Goal: Transaction & Acquisition: Subscribe to service/newsletter

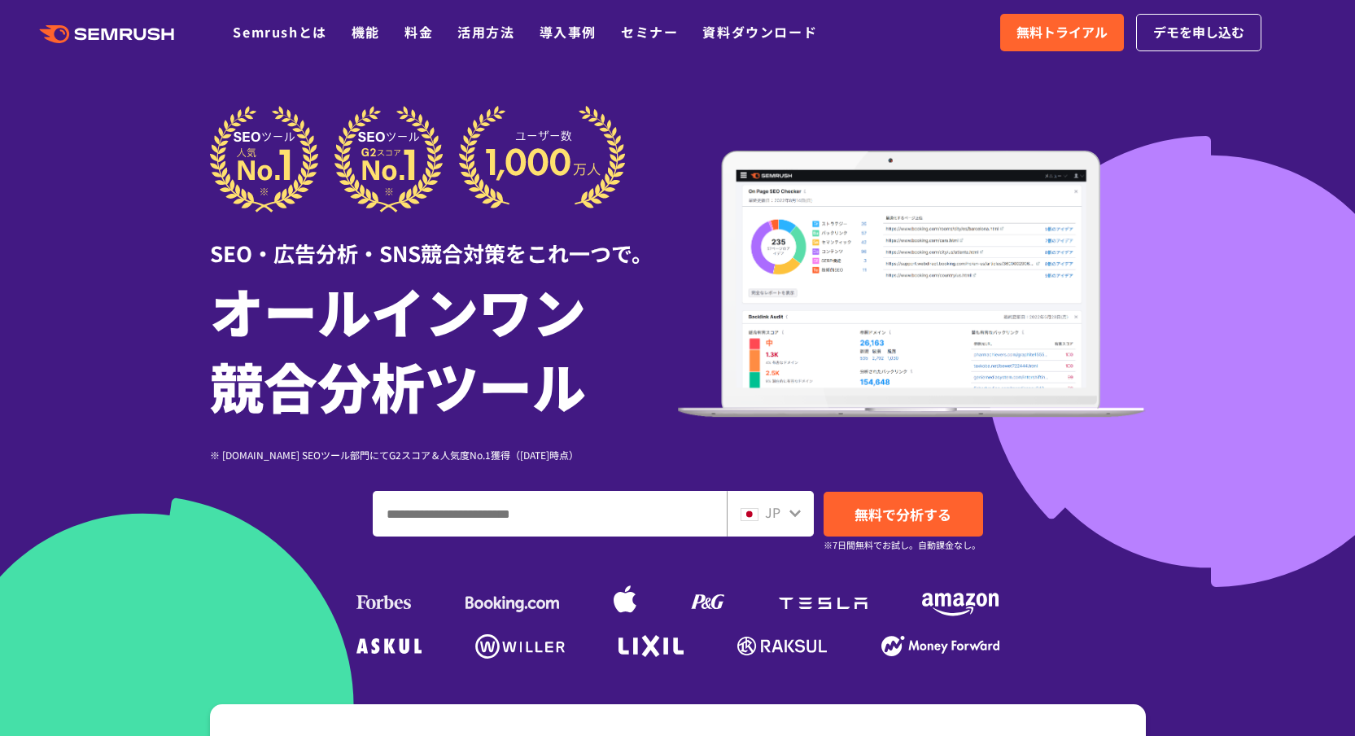
click at [1188, 129] on div at bounding box center [677, 454] width 1355 height 908
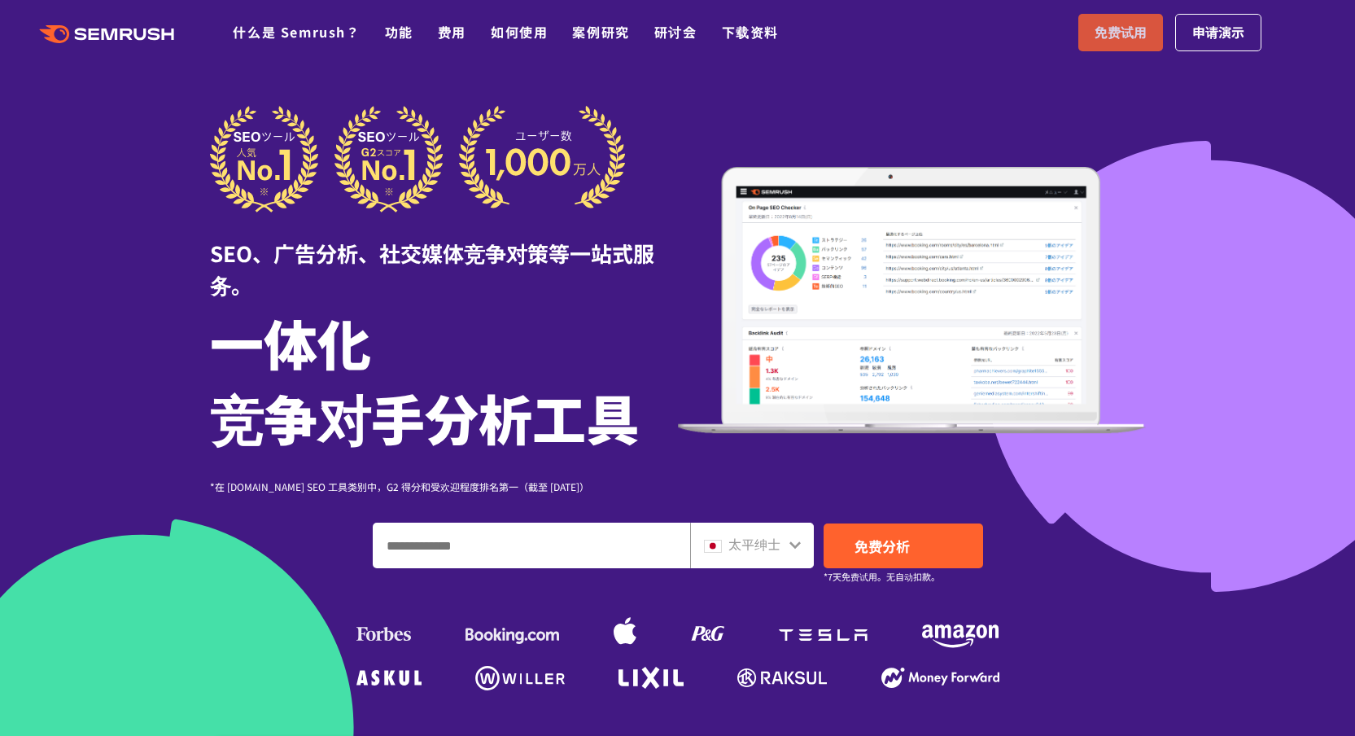
click at [1118, 37] on font "免费试用" at bounding box center [1121, 32] width 52 height 20
click at [1108, 37] on font "免费试用" at bounding box center [1121, 32] width 52 height 20
click at [1110, 67] on div at bounding box center [677, 469] width 1355 height 939
click at [791, 545] on icon at bounding box center [795, 544] width 11 height 7
click at [795, 545] on icon at bounding box center [795, 544] width 13 height 13
